Goal: Communication & Community: Participate in discussion

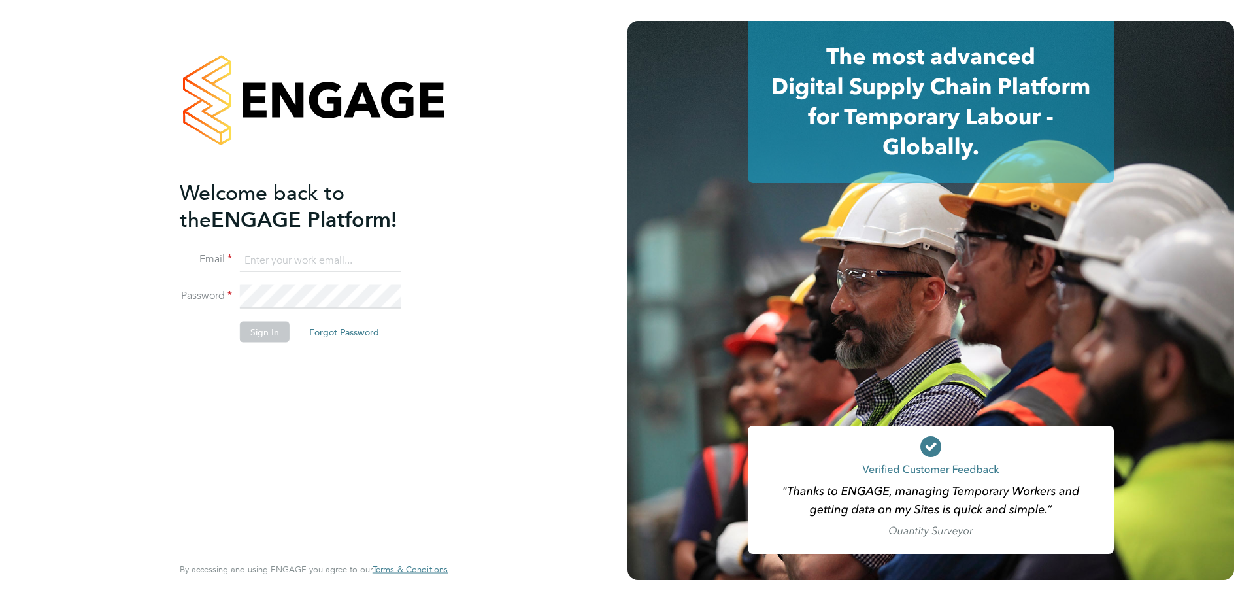
click at [331, 253] on input at bounding box center [320, 260] width 161 height 24
type input "adamj@xede.co.uk"
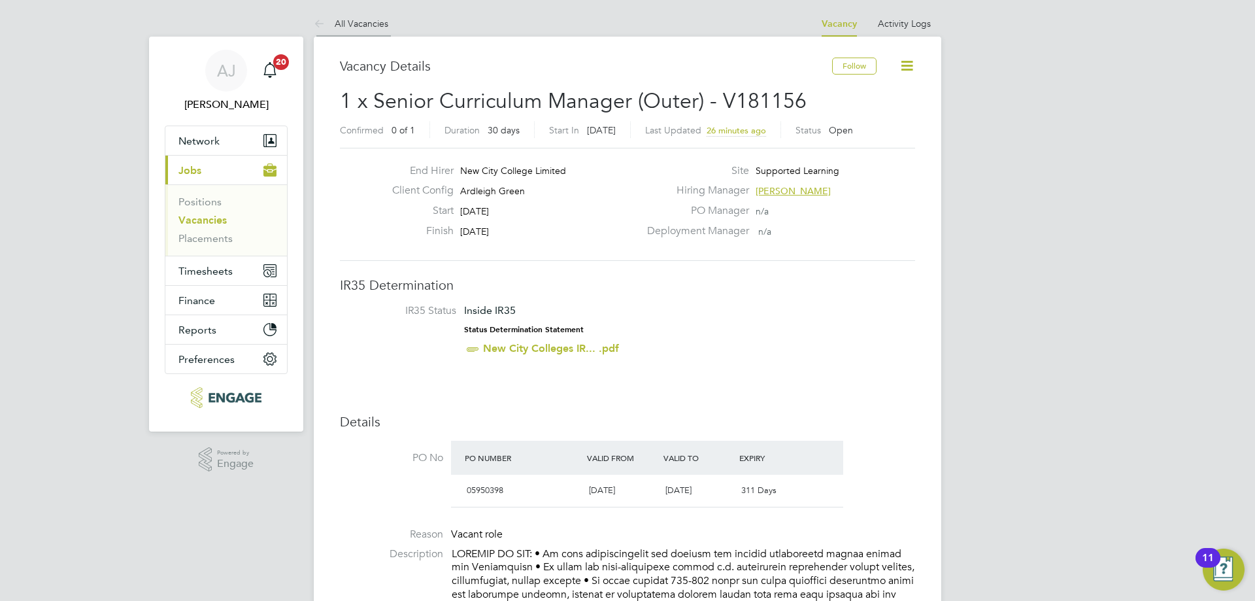
click at [358, 25] on link "All Vacancies" at bounding box center [351, 24] width 75 height 12
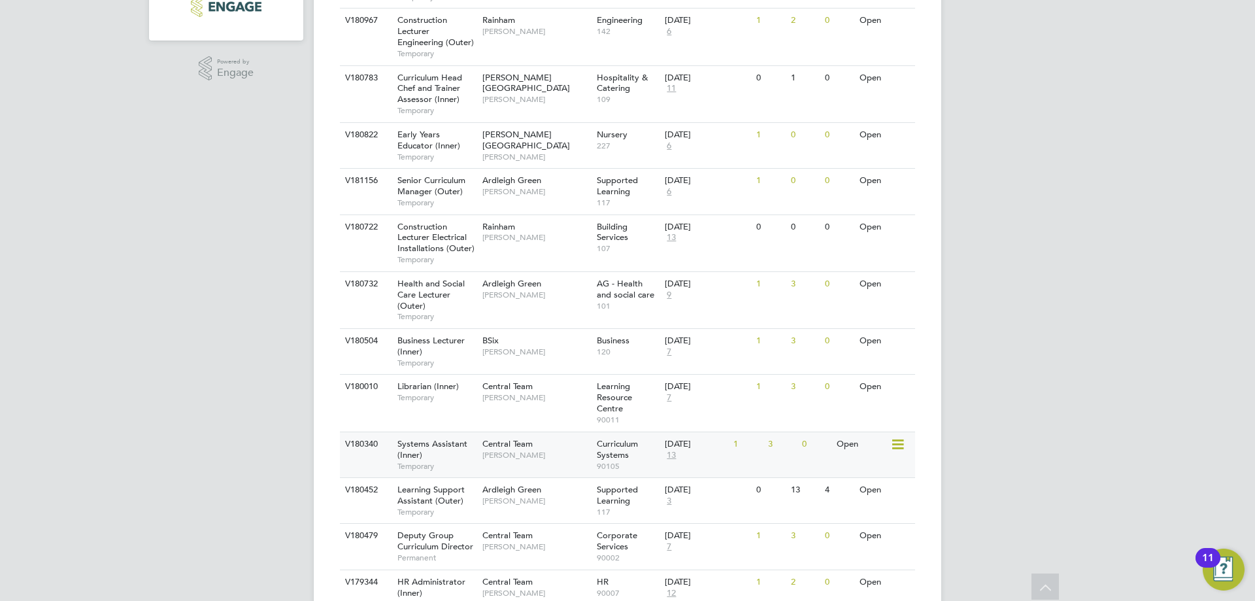
scroll to position [392, 0]
click at [461, 546] on span "Deputy Group Curriculum Director" at bounding box center [435, 539] width 76 height 22
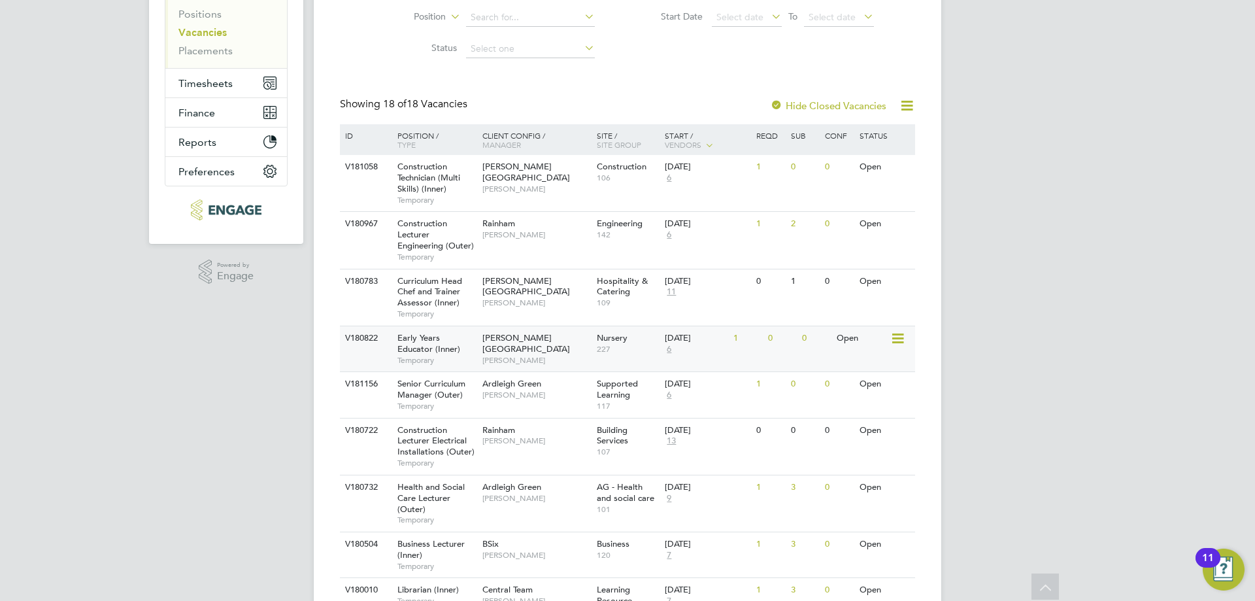
scroll to position [65, 0]
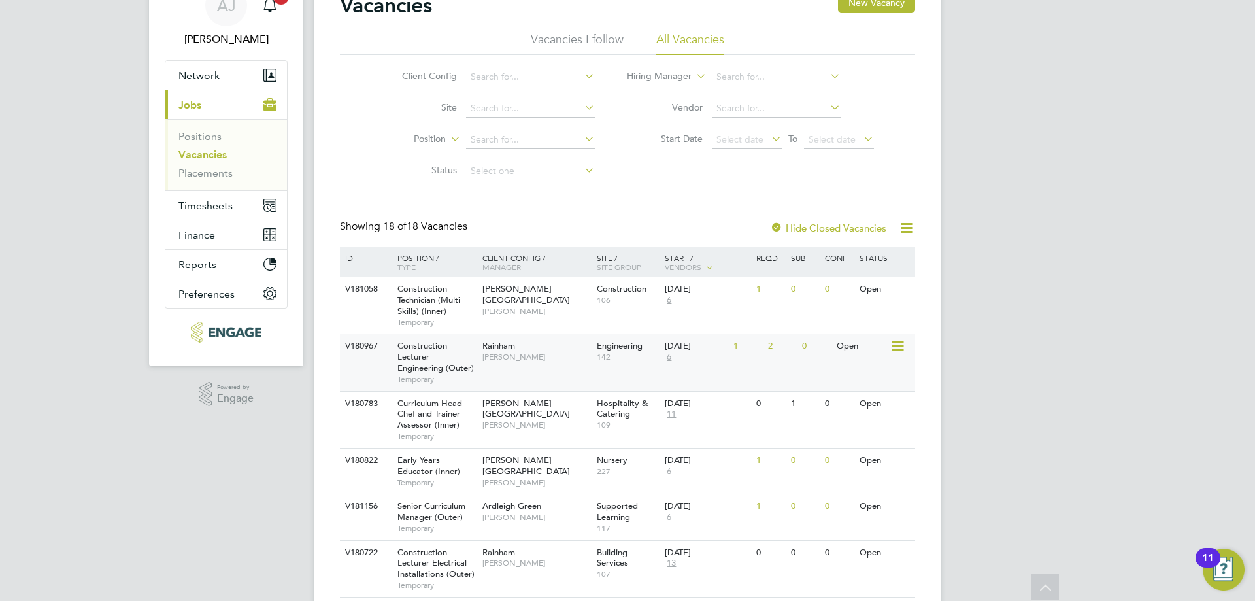
click at [497, 352] on span "Nathan Morris" at bounding box center [536, 357] width 108 height 10
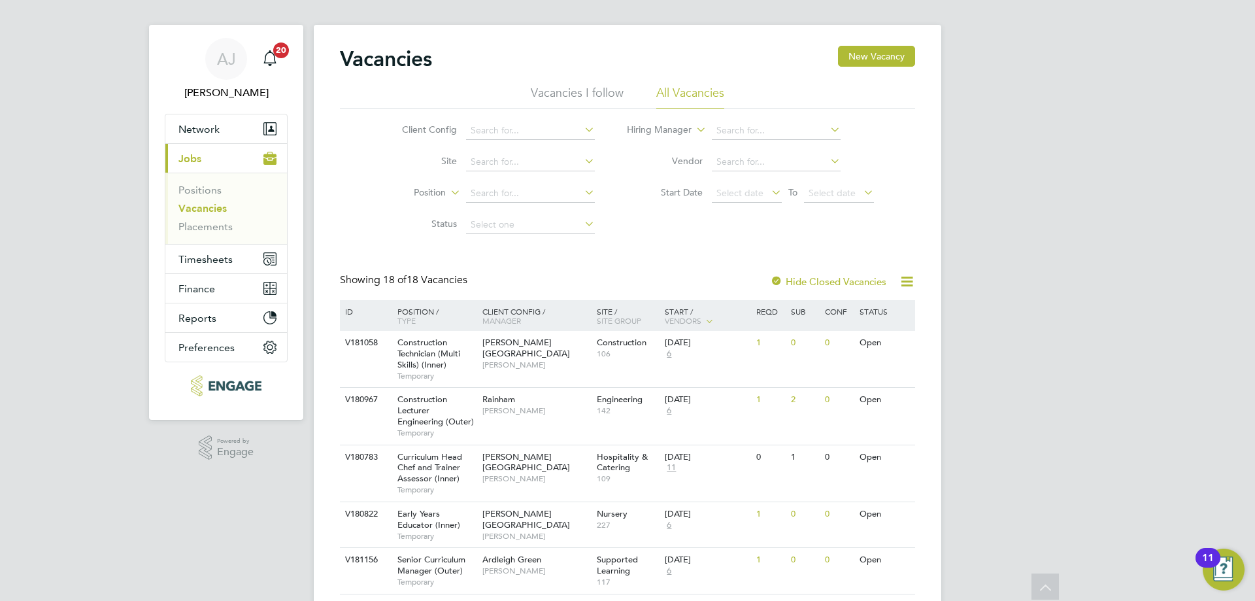
scroll to position [0, 0]
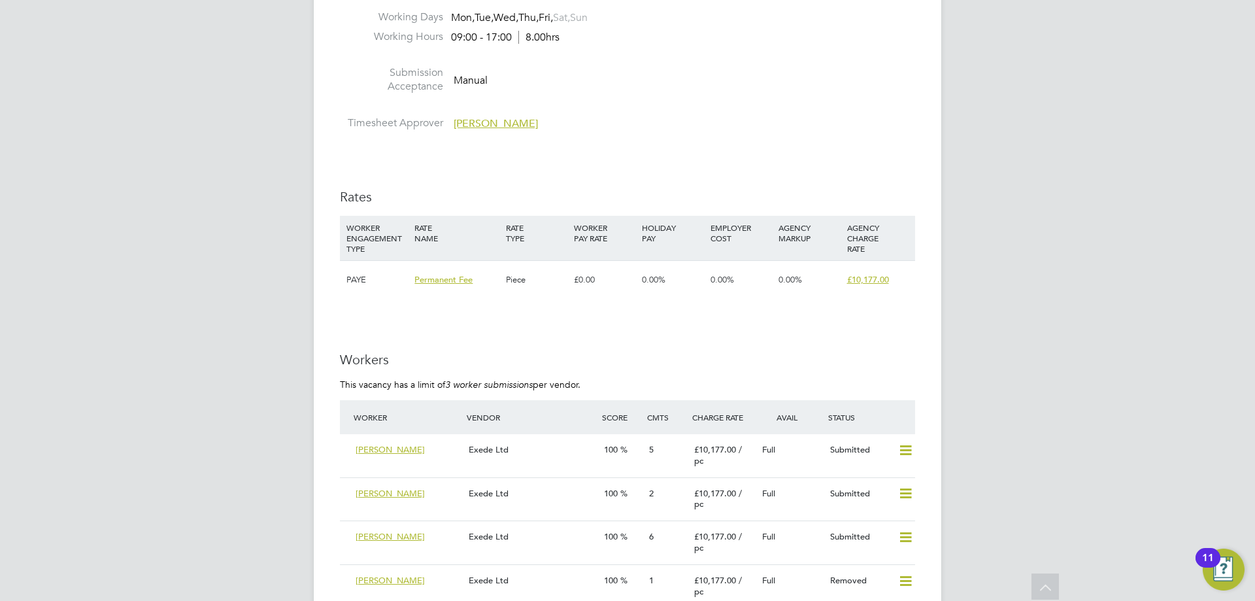
scroll to position [3137, 0]
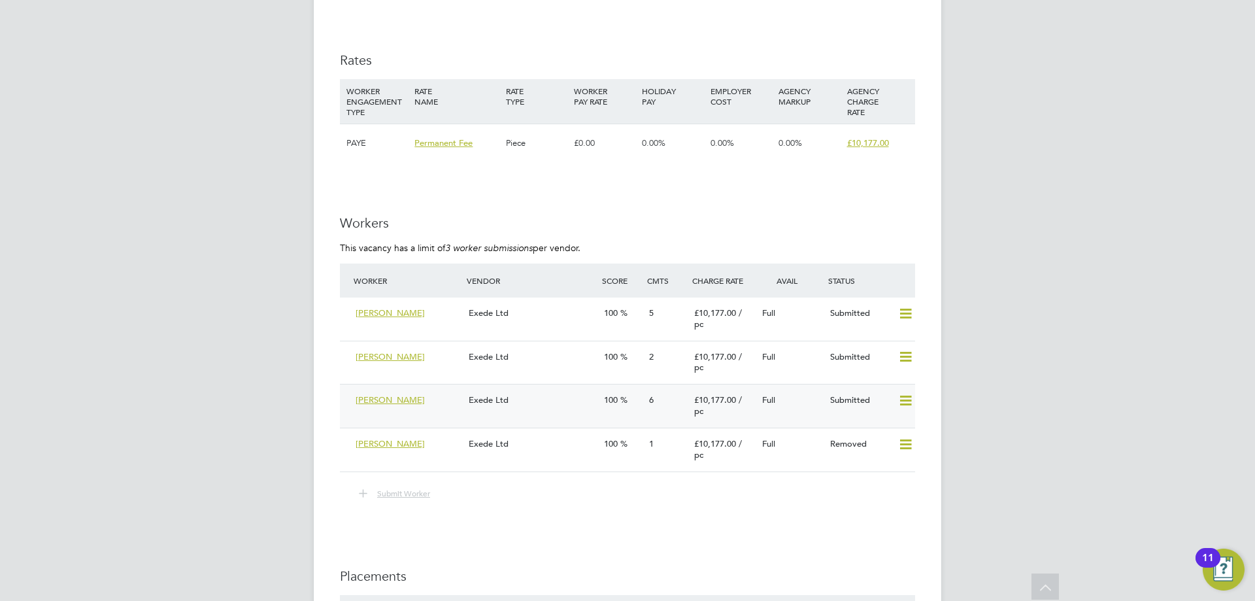
click at [448, 411] on div "[PERSON_NAME]" at bounding box center [406, 401] width 113 height 22
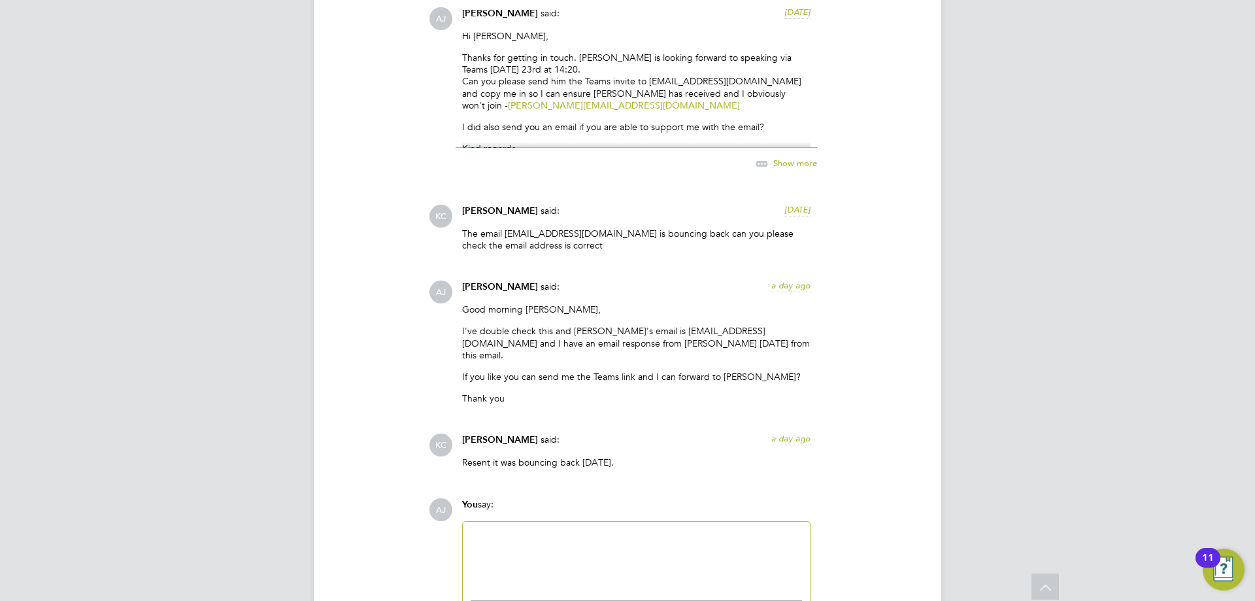
scroll to position [1743, 0]
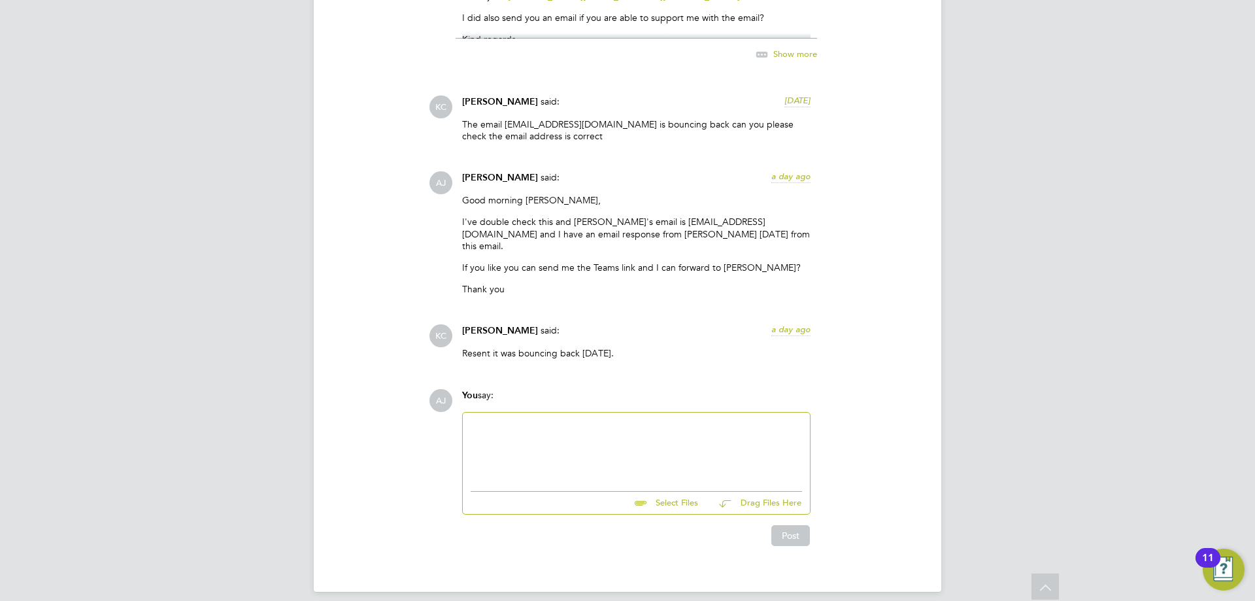
click at [683, 447] on div at bounding box center [636, 448] width 331 height 56
click at [727, 432] on div "[PERSON_NAME] confirmed that he received the Teams invite twice an" at bounding box center [636, 444] width 331 height 24
click at [726, 438] on div "[PERSON_NAME] confirmed that he received the Teams invite twice an" at bounding box center [636, 444] width 331 height 24
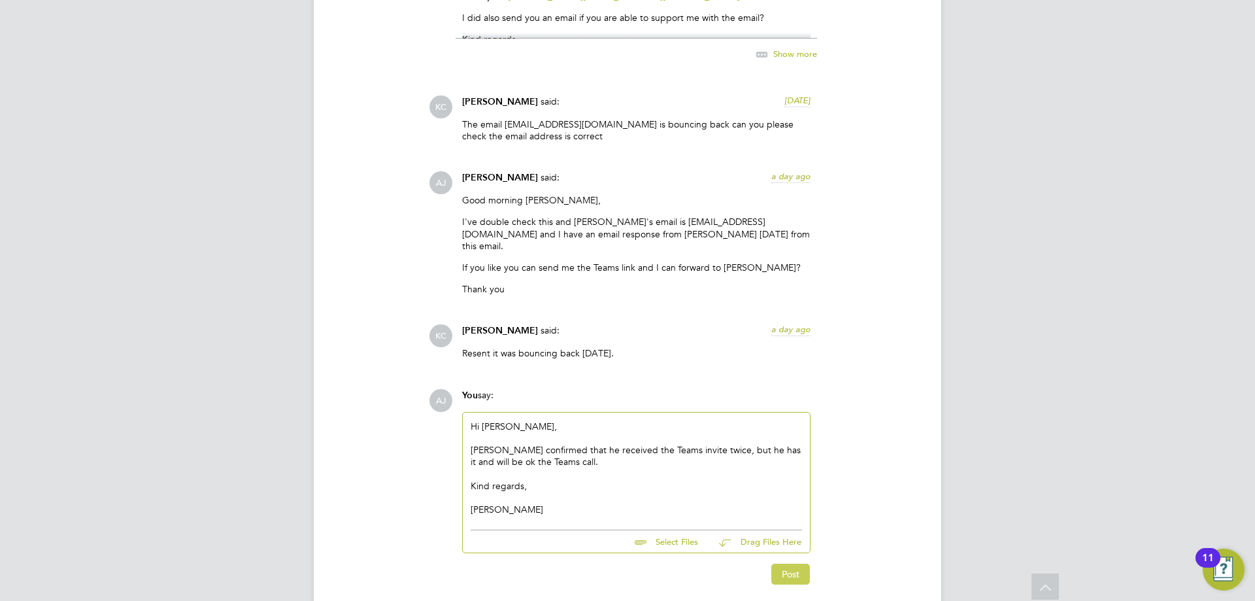
click at [795, 564] on button "Post" at bounding box center [790, 573] width 39 height 21
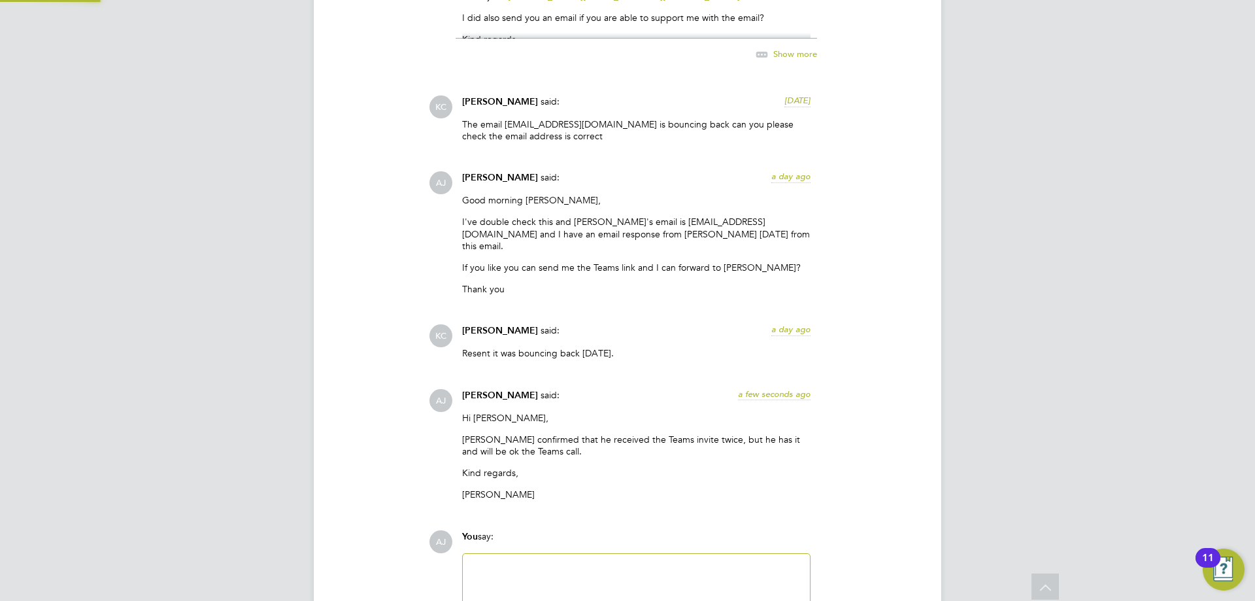
scroll to position [1884, 0]
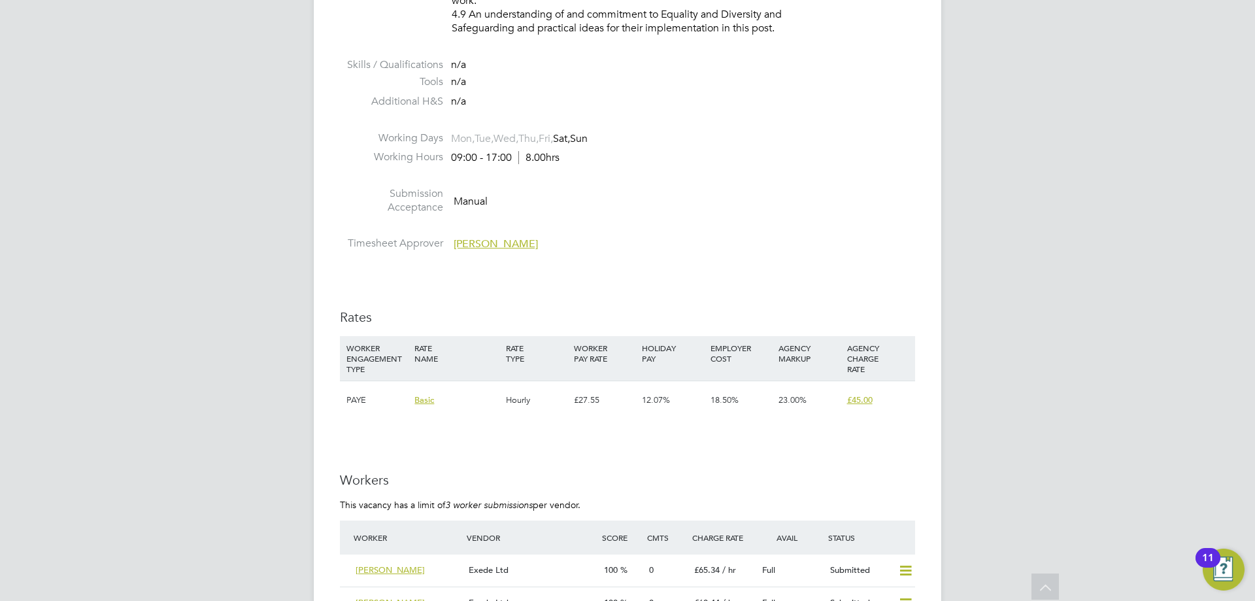
scroll to position [2157, 0]
